Goal: Register for event/course

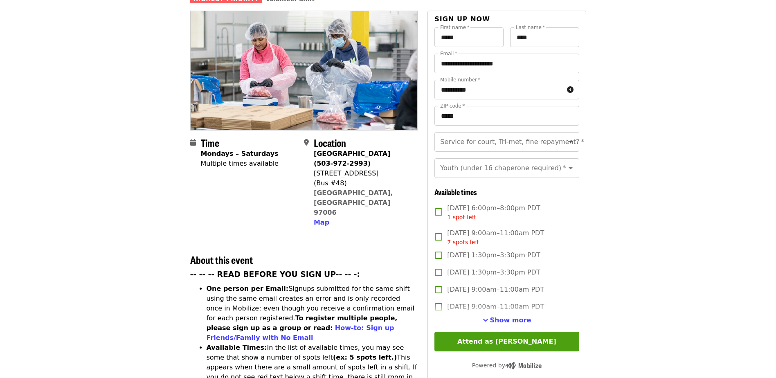
scroll to position [164, 0]
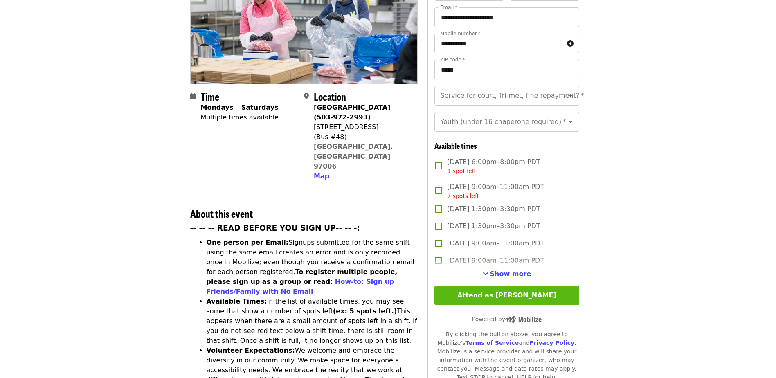
click at [532, 285] on button "Attend as [PERSON_NAME]" at bounding box center [506, 295] width 144 height 20
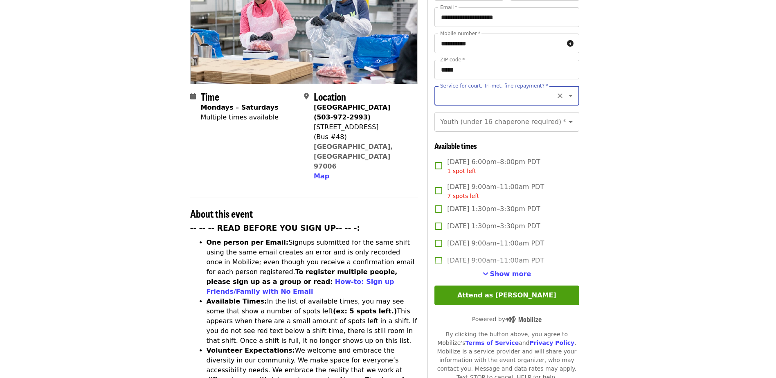
click at [565, 91] on icon "Open" at bounding box center [570, 96] width 10 height 10
click at [608, 105] on article "⏰ [PERSON_NAME]'s group is attending this event [DATE][DATE] 6:00pm PDT. Let th…" at bounding box center [388, 324] width 776 height 904
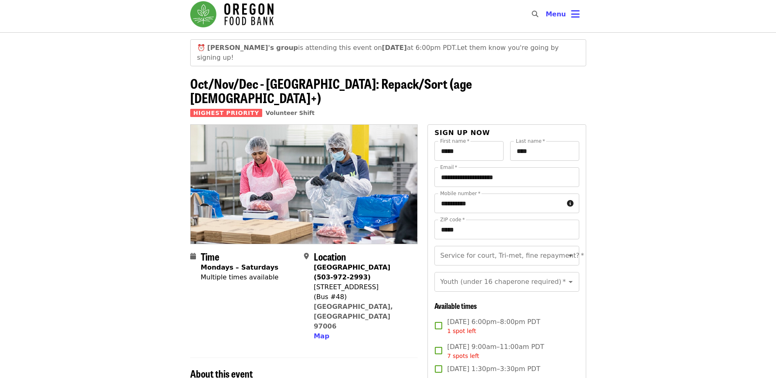
scroll to position [0, 0]
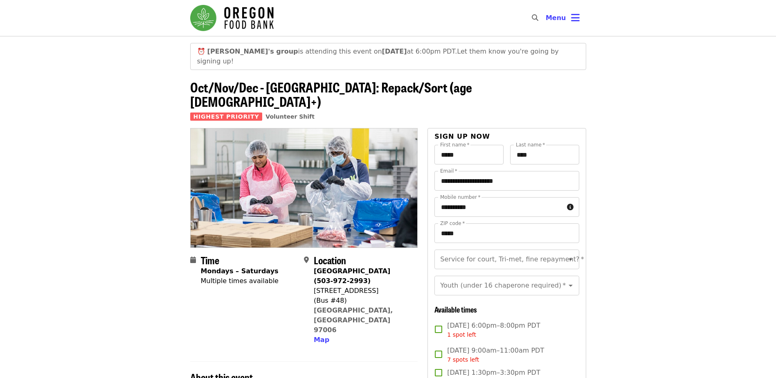
click at [264, 52] on span "Kristen's group is attending this event [DATE][DATE] 6:00pm PDT." at bounding box center [332, 51] width 250 height 8
click at [482, 251] on input "Service for court, Tri-met, fine repayment?   *" at bounding box center [496, 259] width 111 height 16
click at [441, 256] on li "No" at bounding box center [503, 257] width 138 height 15
type input "**"
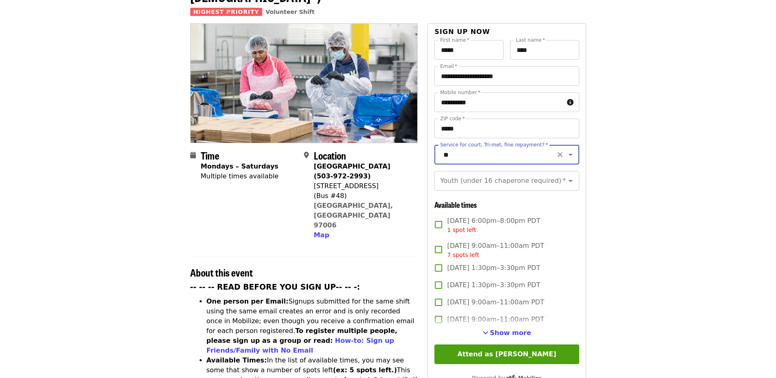
scroll to position [123, 0]
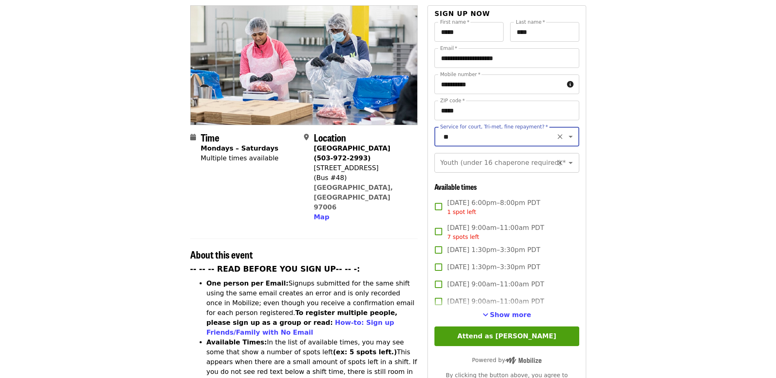
click at [565, 153] on div "Youth (under 16 chaperone required) *" at bounding box center [506, 163] width 144 height 20
click at [565, 158] on icon "Open" at bounding box center [570, 163] width 10 height 10
click at [599, 232] on article "⏰ [PERSON_NAME]'s group is attending this event [DATE][DATE] 6:00pm PDT. Let th…" at bounding box center [388, 365] width 776 height 904
click at [556, 159] on icon "Clear" at bounding box center [560, 163] width 8 height 8
click at [566, 158] on icon "Open" at bounding box center [570, 163] width 10 height 10
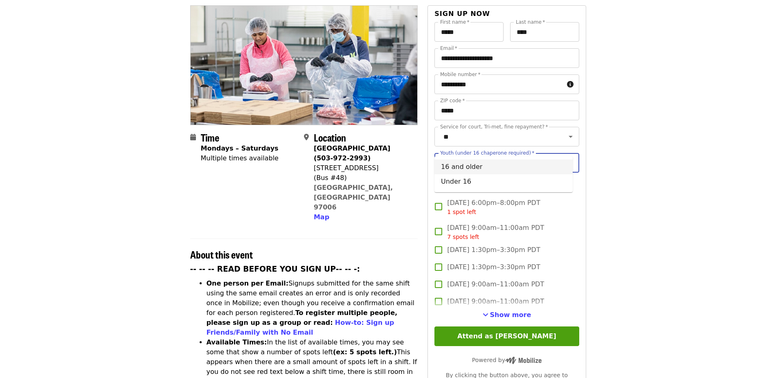
click at [498, 160] on li "16 and older" at bounding box center [503, 166] width 138 height 15
type input "**********"
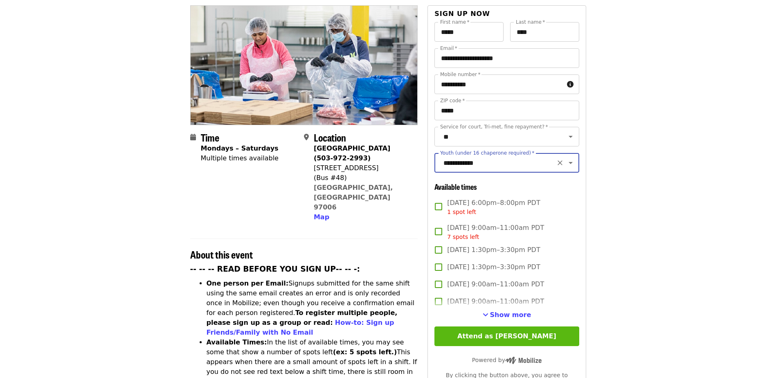
click at [489, 326] on button "Attend as [PERSON_NAME]" at bounding box center [506, 336] width 144 height 20
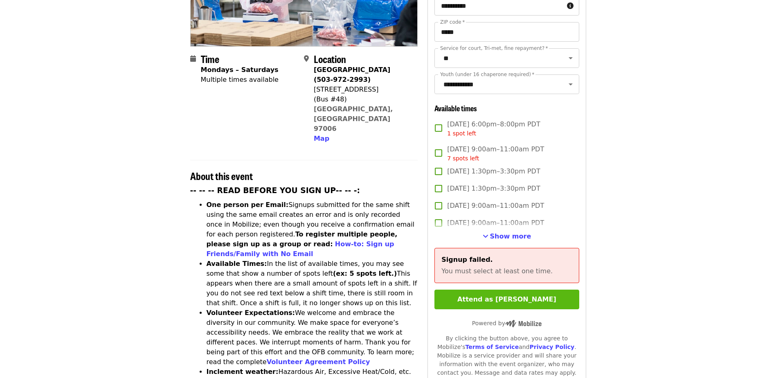
scroll to position [204, 0]
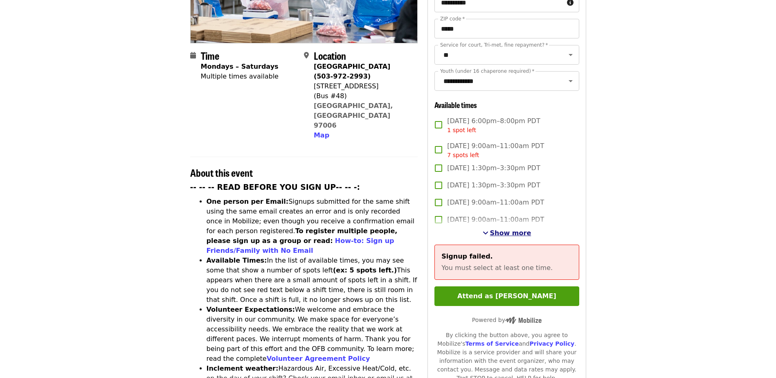
click at [496, 229] on span "Show more" at bounding box center [510, 233] width 41 height 8
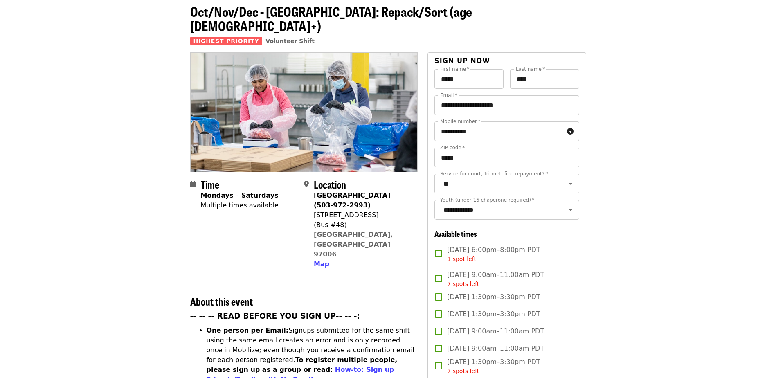
scroll to position [0, 0]
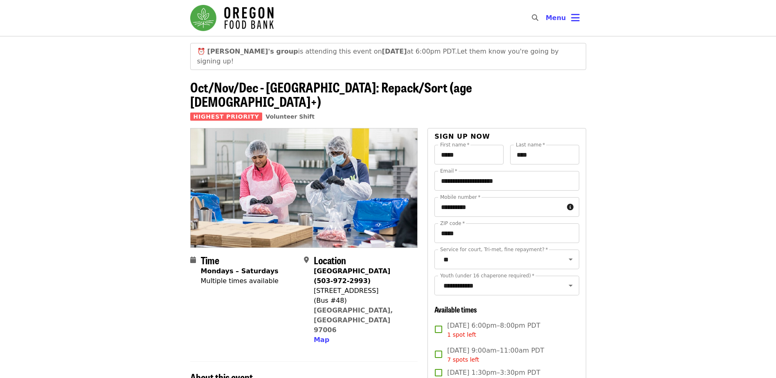
click at [382, 52] on strong "[DATE]" at bounding box center [394, 51] width 25 height 8
click at [556, 16] on span "Menu" at bounding box center [555, 18] width 20 height 8
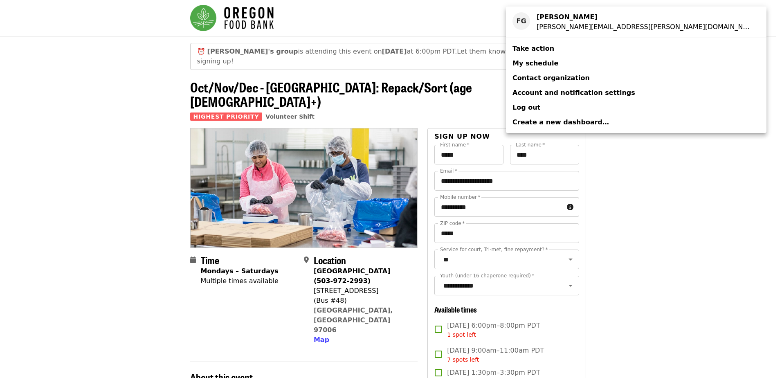
click at [336, 55] on div "Account menu" at bounding box center [391, 189] width 782 height 378
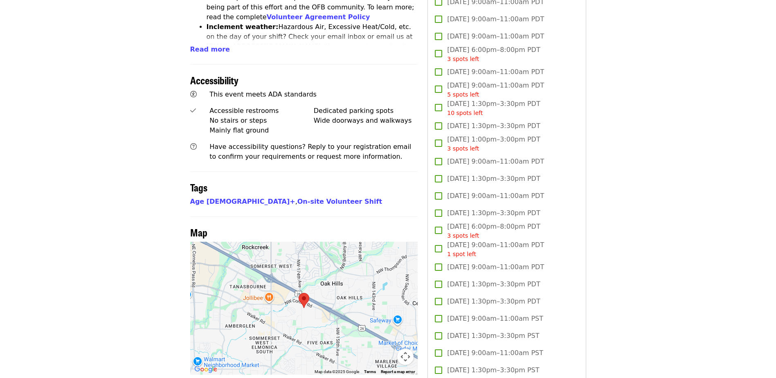
scroll to position [491, 0]
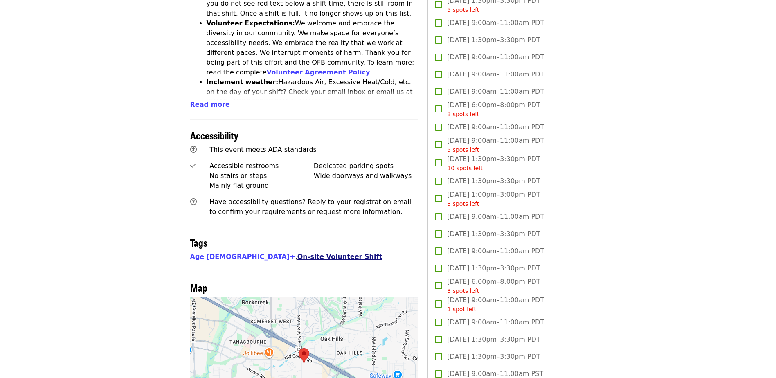
click at [297, 253] on link "On-site Volunteer Shift" at bounding box center [339, 257] width 85 height 8
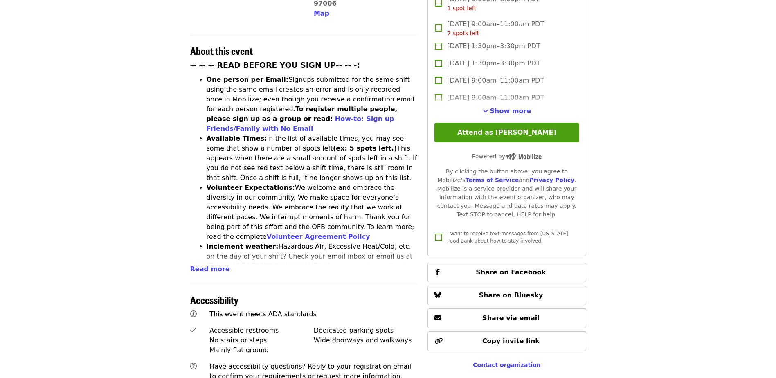
scroll to position [327, 0]
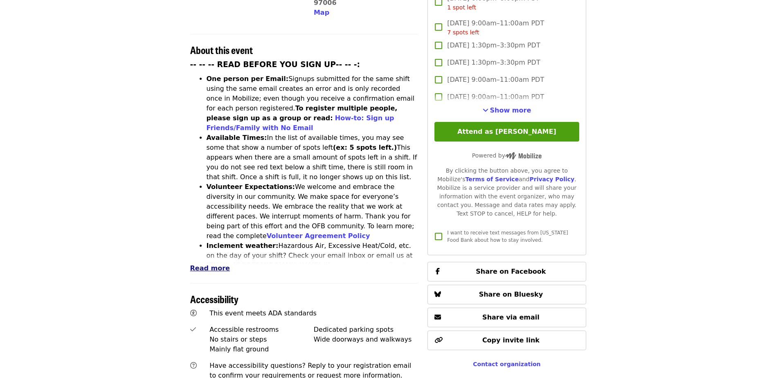
click at [205, 264] on span "Read more" at bounding box center [210, 268] width 40 height 8
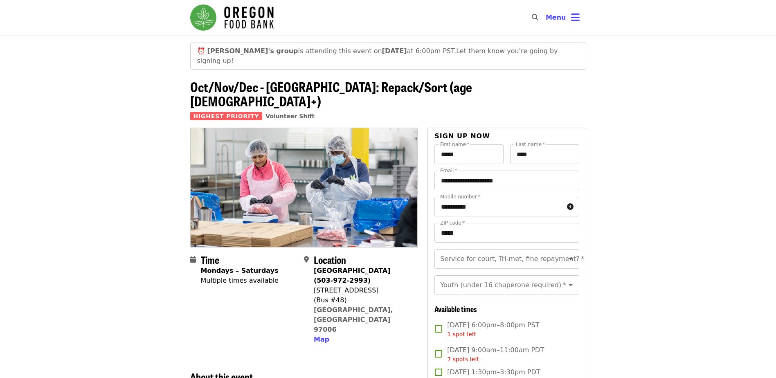
scroll to position [0, 0]
click at [572, 16] on icon "bars icon" at bounding box center [575, 18] width 9 height 12
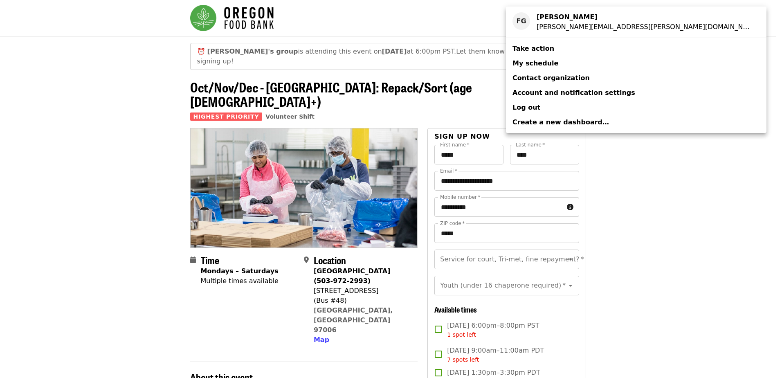
click at [728, 208] on div "Account menu" at bounding box center [391, 189] width 782 height 378
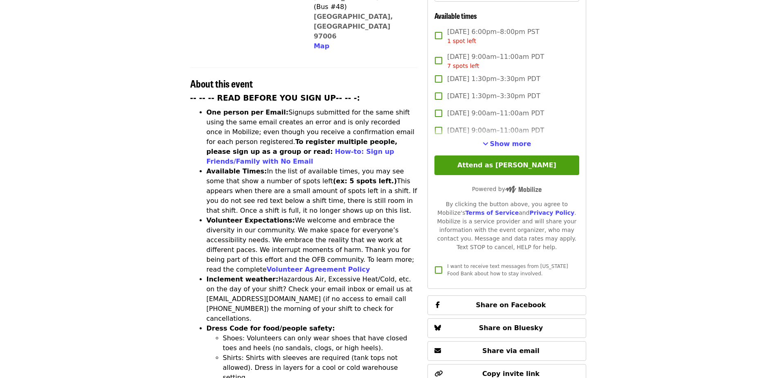
scroll to position [368, 0]
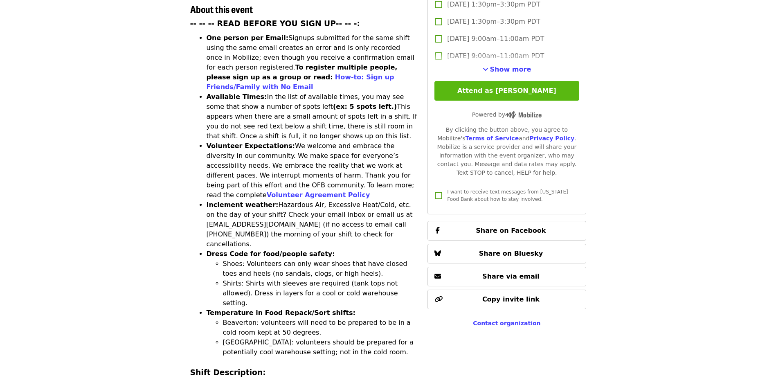
click at [509, 83] on button "Attend as [PERSON_NAME]" at bounding box center [506, 91] width 144 height 20
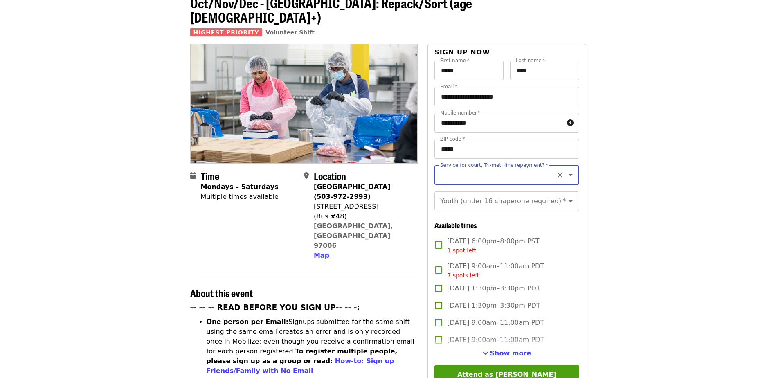
scroll to position [64, 0]
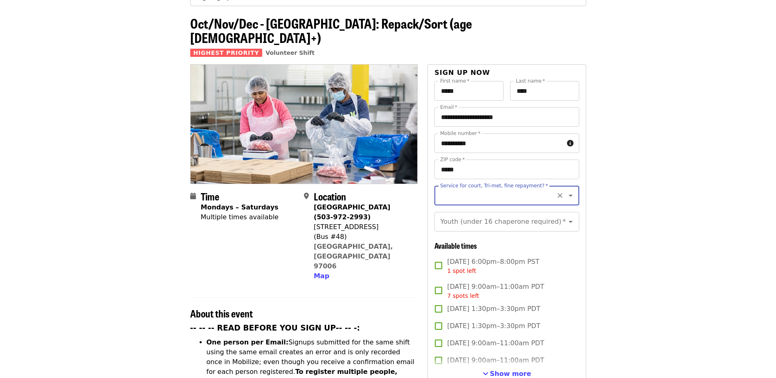
click at [489, 188] on input "Service for court, Tri-met, fine repayment?   *" at bounding box center [496, 196] width 111 height 16
click at [441, 195] on li "No" at bounding box center [503, 193] width 138 height 15
type input "**"
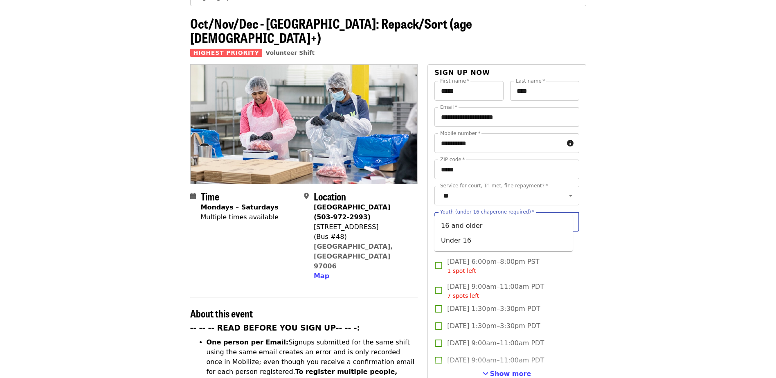
click at [444, 214] on input "Youth (under 16 chaperone required)   *" at bounding box center [496, 222] width 111 height 16
click at [447, 220] on li "16 and older" at bounding box center [503, 225] width 138 height 15
type input "**********"
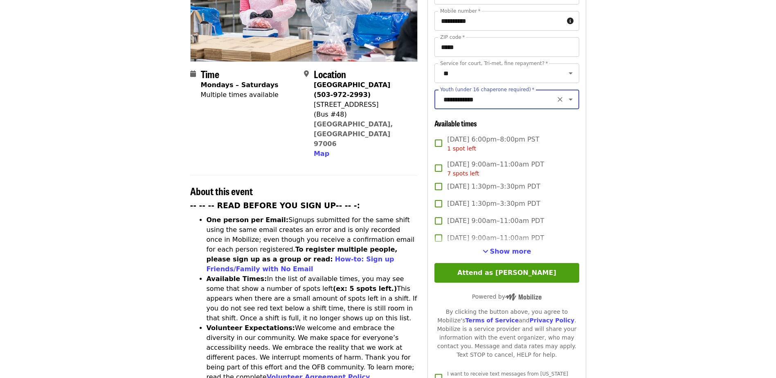
scroll to position [186, 0]
click at [496, 266] on button "Attend as [PERSON_NAME]" at bounding box center [506, 273] width 144 height 20
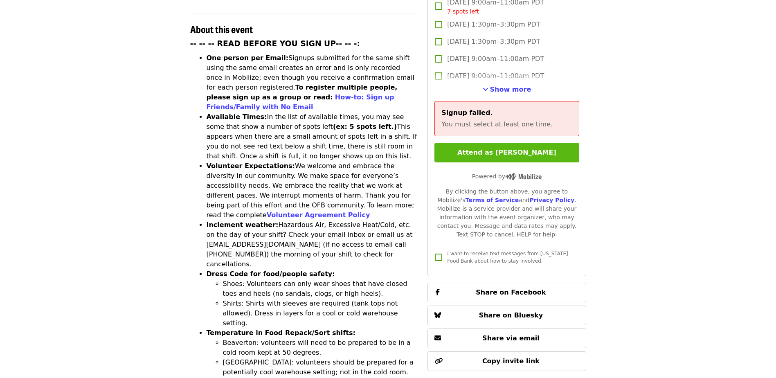
scroll to position [350, 0]
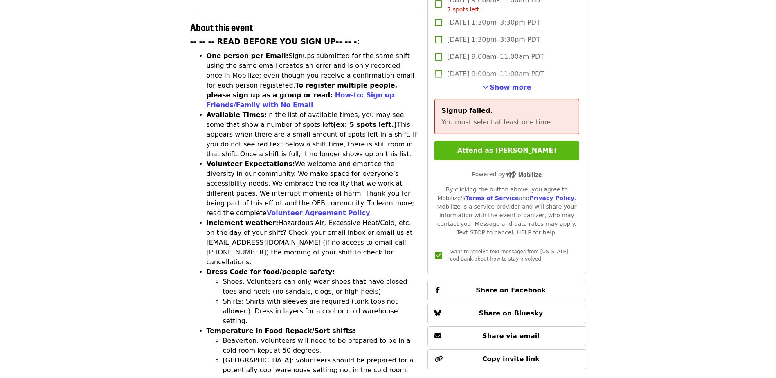
click at [488, 143] on button "Attend as [PERSON_NAME]" at bounding box center [506, 151] width 144 height 20
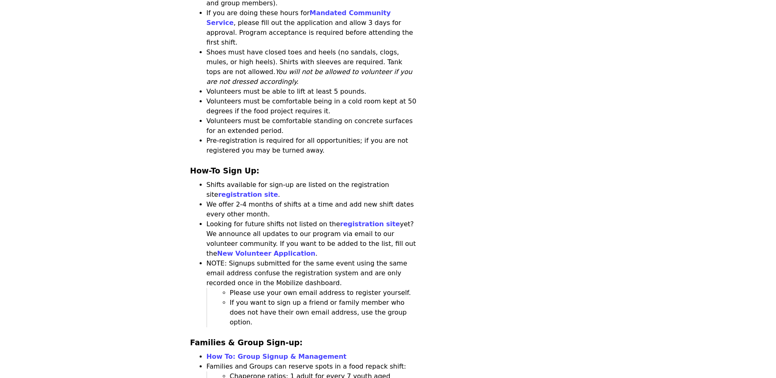
scroll to position [1127, 0]
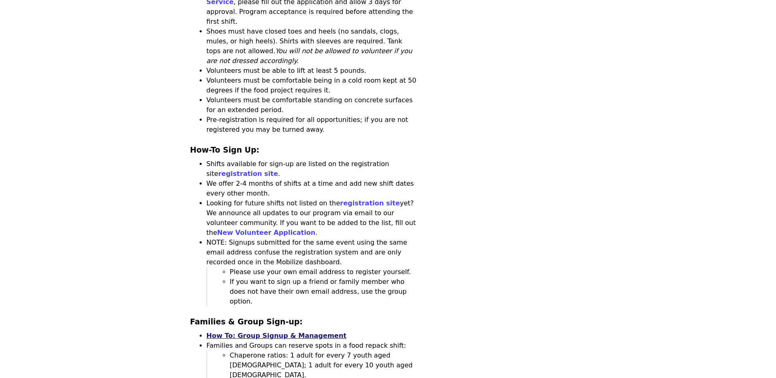
click at [242, 332] on link "How To: Group Signup & Management" at bounding box center [276, 336] width 140 height 8
